Goal: Navigation & Orientation: Find specific page/section

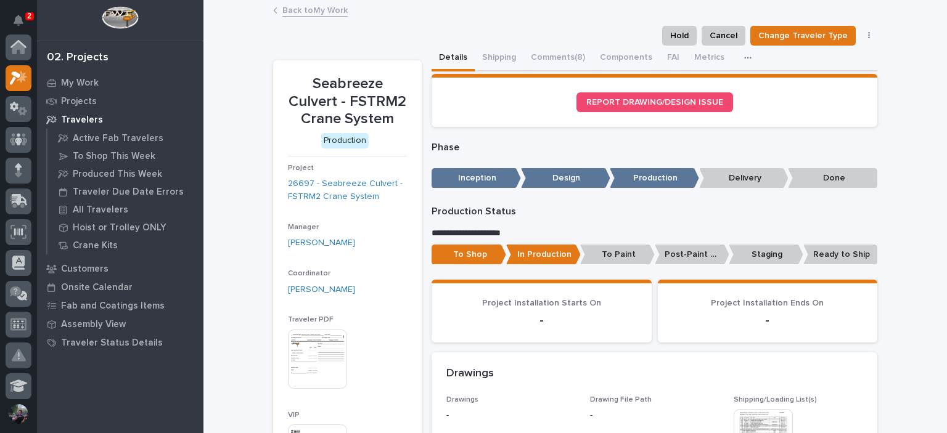
scroll to position [31, 0]
click at [536, 63] on button "Comments (8)" at bounding box center [557, 59] width 69 height 26
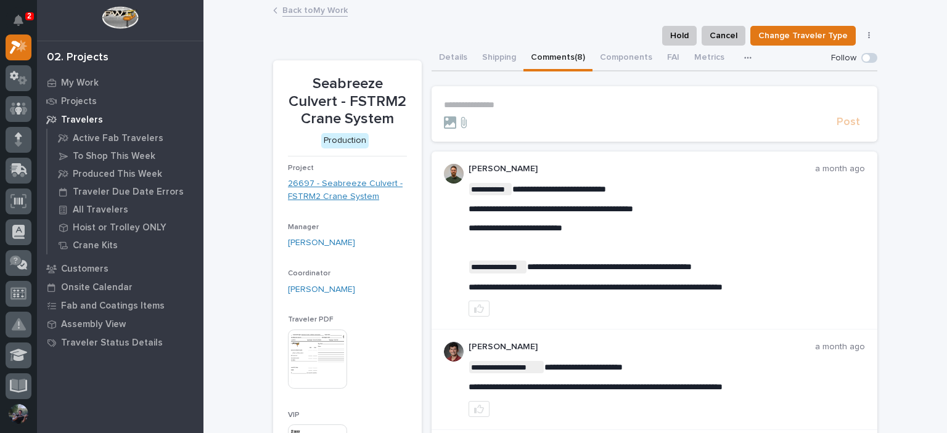
scroll to position [41, 0]
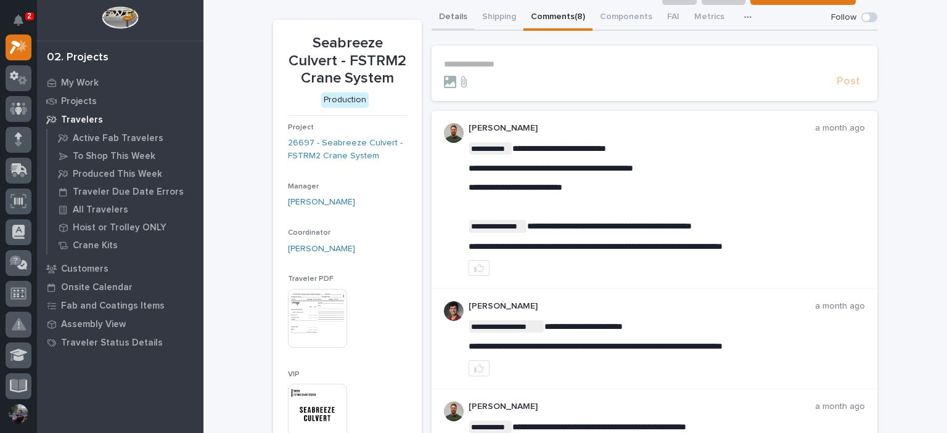
click at [455, 14] on button "Details" at bounding box center [453, 18] width 43 height 26
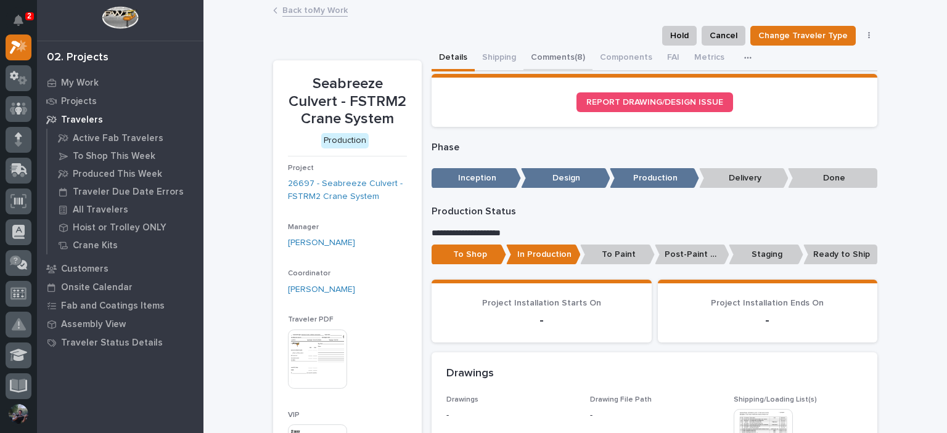
click at [555, 59] on button "Comments (8)" at bounding box center [557, 59] width 69 height 26
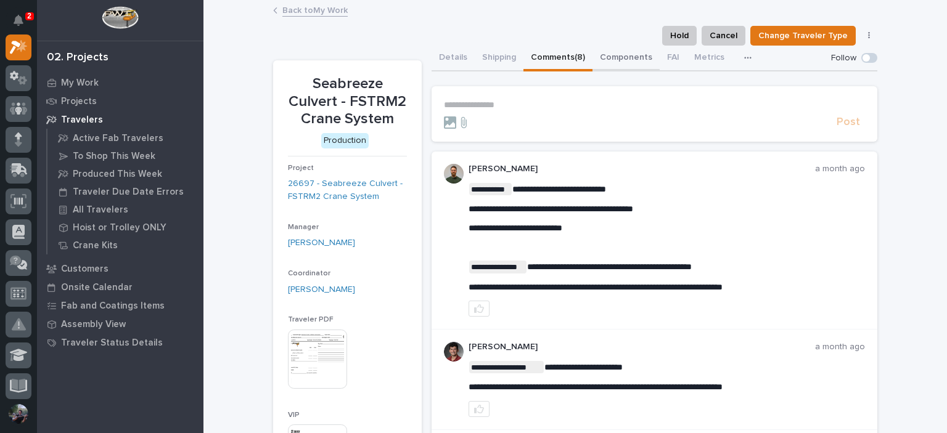
click at [618, 62] on button "Components" at bounding box center [625, 59] width 67 height 26
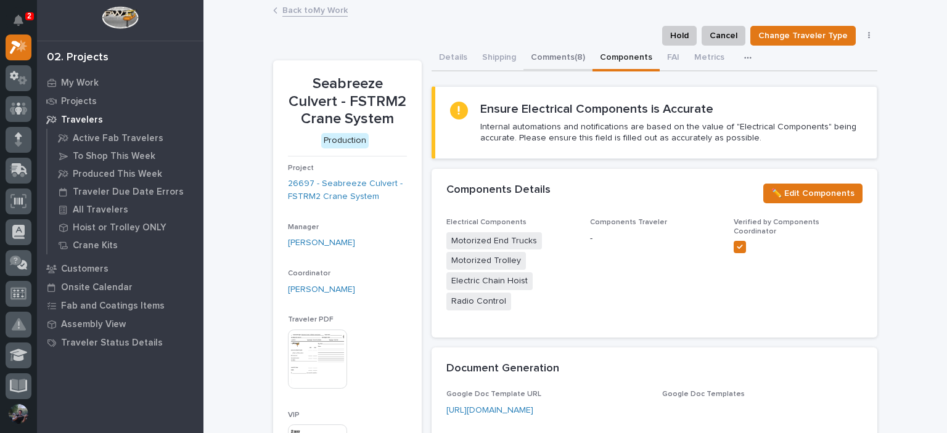
click at [569, 60] on button "Comments (8)" at bounding box center [557, 59] width 69 height 26
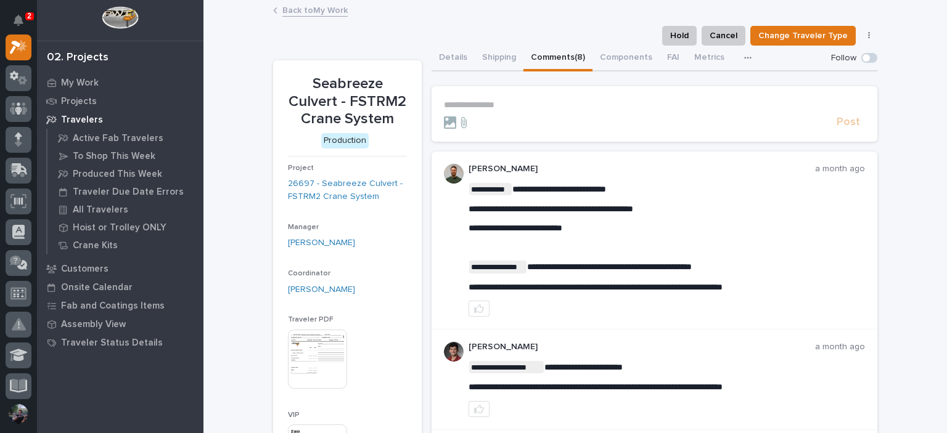
click at [333, 13] on link "Back to My Work" at bounding box center [314, 9] width 65 height 14
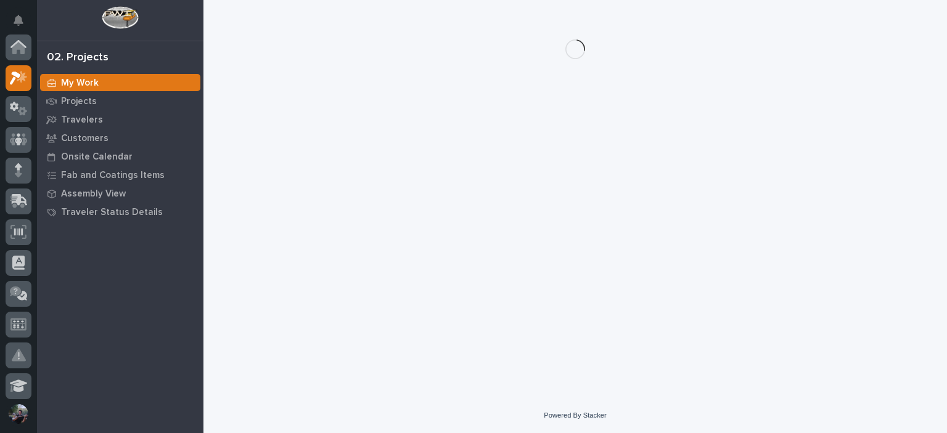
scroll to position [31, 0]
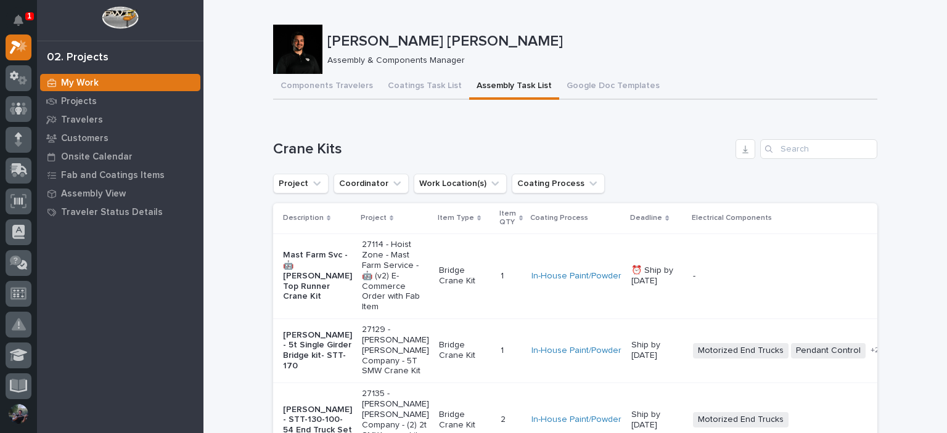
click at [273, 130] on div "Loading... Saving… Crane Kits Project Coordinator Work Location(s) Coating Proc…" at bounding box center [575, 308] width 604 height 387
